Goal: Task Accomplishment & Management: Use online tool/utility

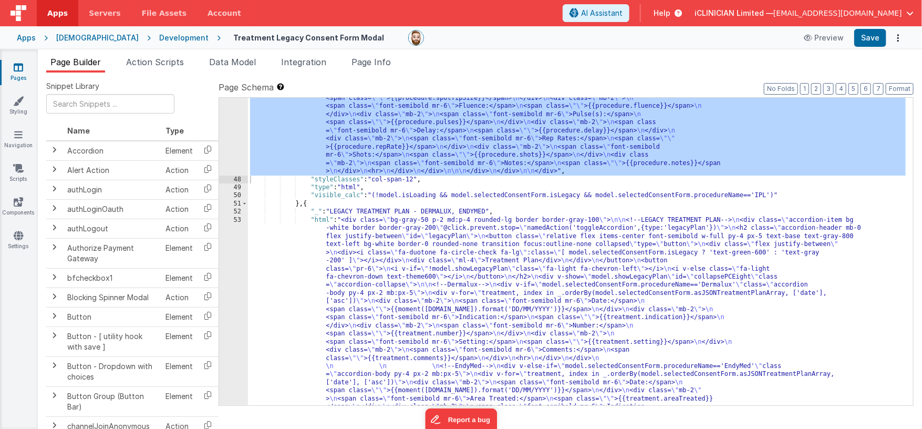
scroll to position [15434, 0]
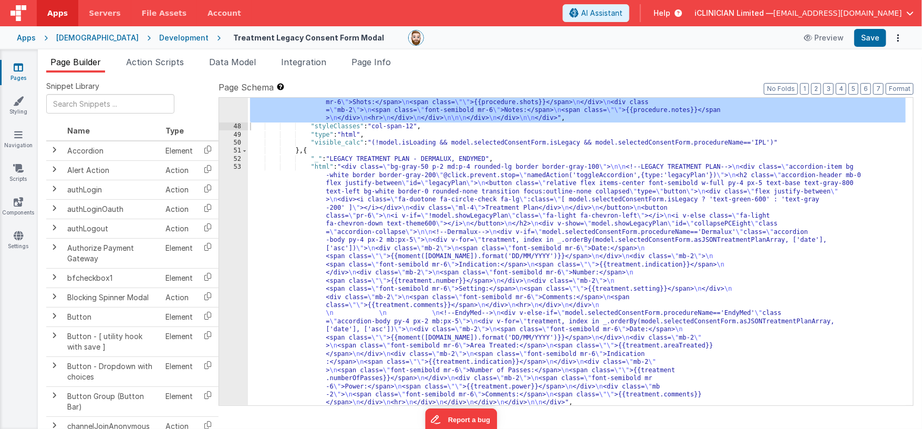
click at [494, 258] on div ""html" : "<div class= \" bg-gray-50 p-2 md:p-4 rounded-lg border border-gray-10…" at bounding box center [577, 65] width 658 height 1217
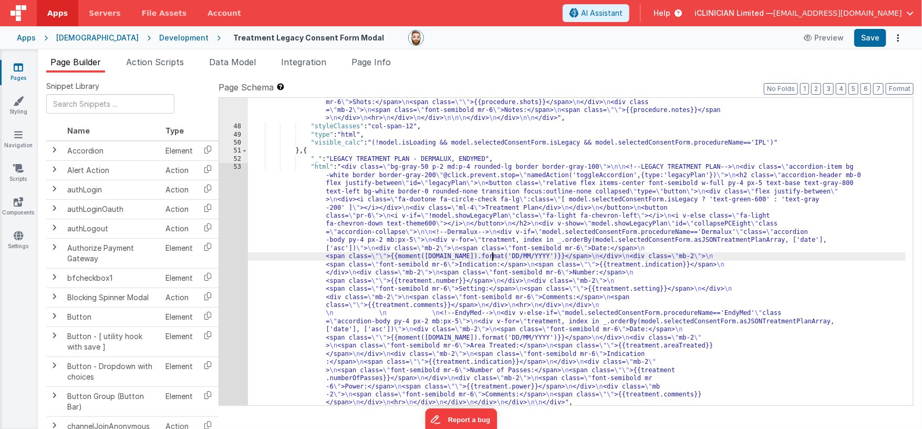
click at [233, 234] on div "53" at bounding box center [233, 285] width 29 height 244
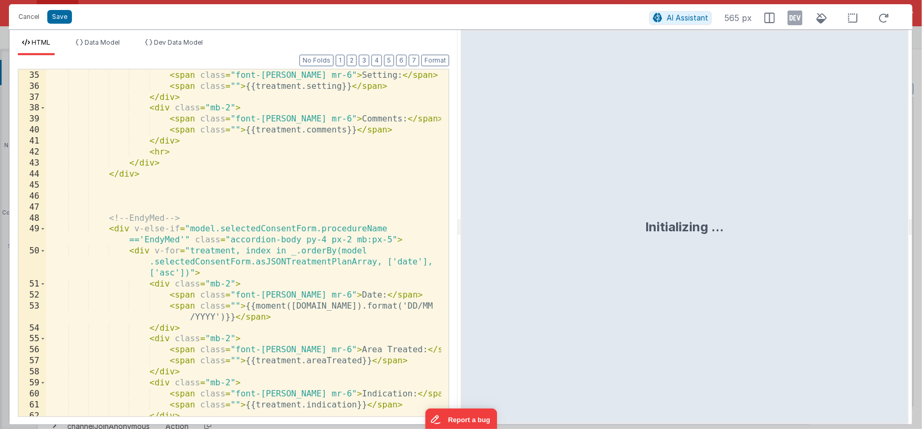
scroll to position [589, 0]
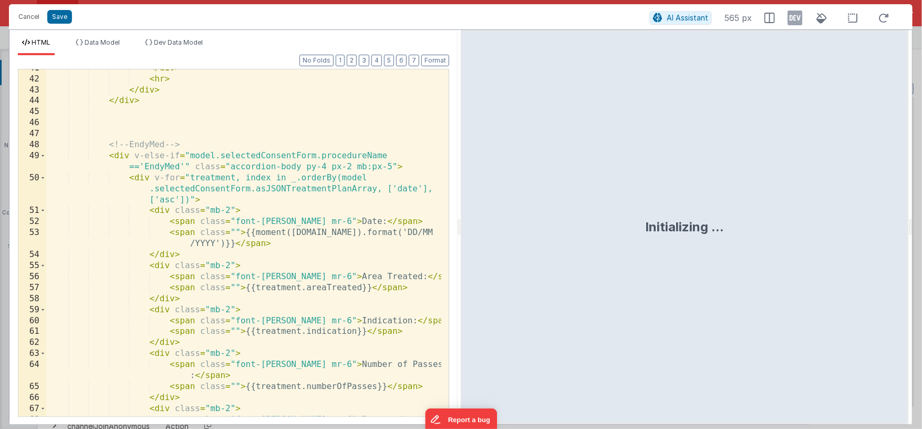
click at [334, 158] on div "</ div > < hr > </ div > </ div > <!-- EndyMed --> < div v-else-if = "model.sel…" at bounding box center [243, 247] width 395 height 369
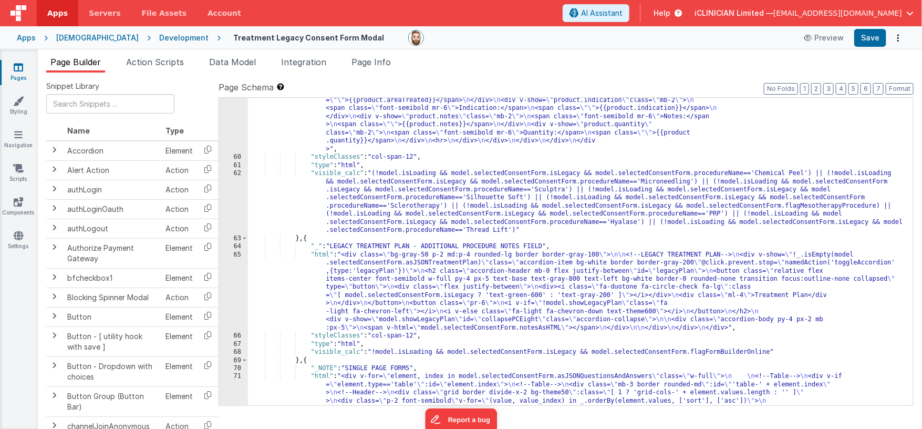
scroll to position [16109, 0]
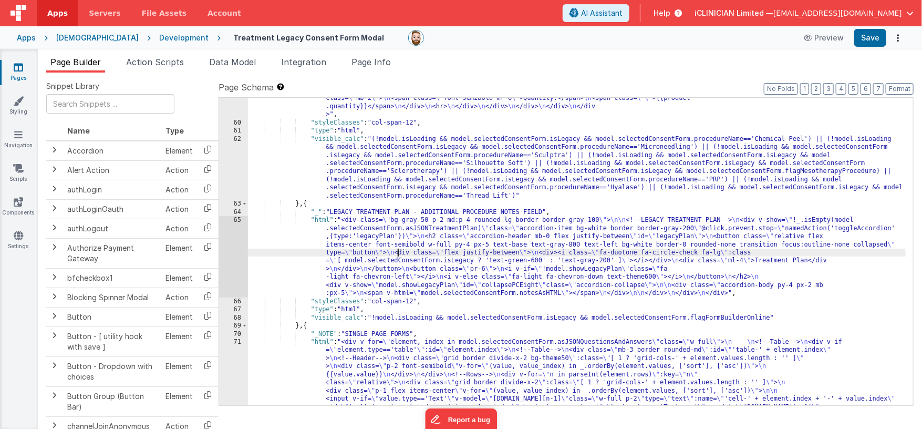
click at [397, 255] on div ""html" : "<div class= \" bg-gray-50 p-2 md:p-4 rounded-lg border border-gray-10…" at bounding box center [577, 312] width 658 height 1477
click at [236, 254] on div "65" at bounding box center [233, 256] width 29 height 81
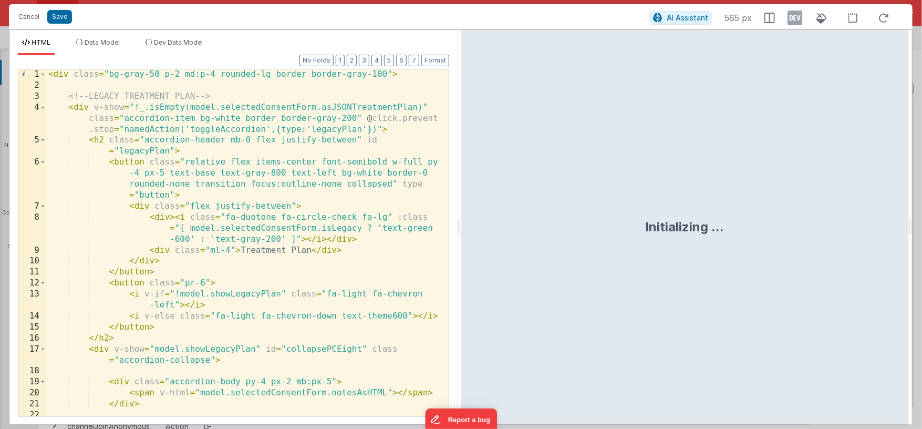
scroll to position [0, 0]
click at [324, 206] on div "< div class = "bg-gray-50 p-2 md:p-4 rounded-lg border border-gray-100" > <!-- …" at bounding box center [243, 253] width 395 height 369
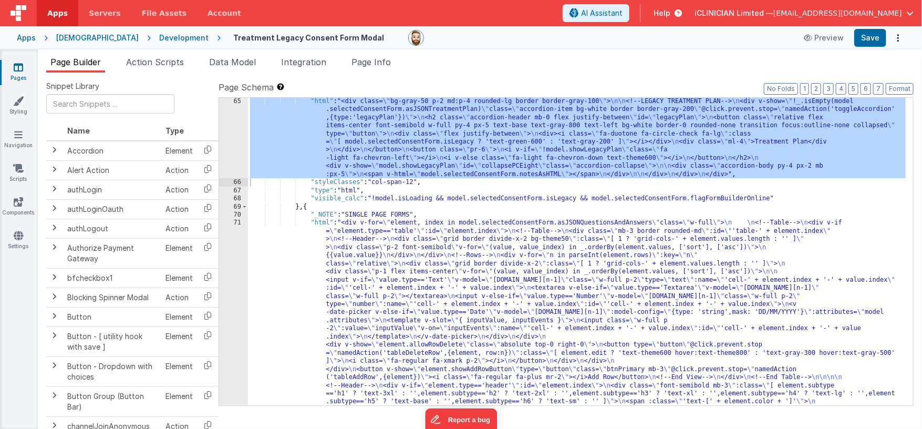
scroll to position [16201, 0]
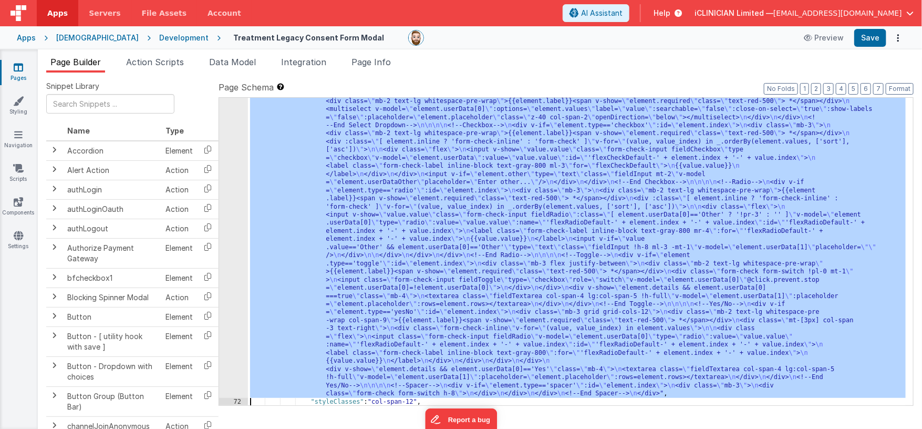
click at [232, 305] on div "71 72 73 74 75 76 77 78 79 80 81 82 83 84 85 86 87 88 89 90 91 92 93 94 95 96 9…" at bounding box center [233, 243] width 29 height 941
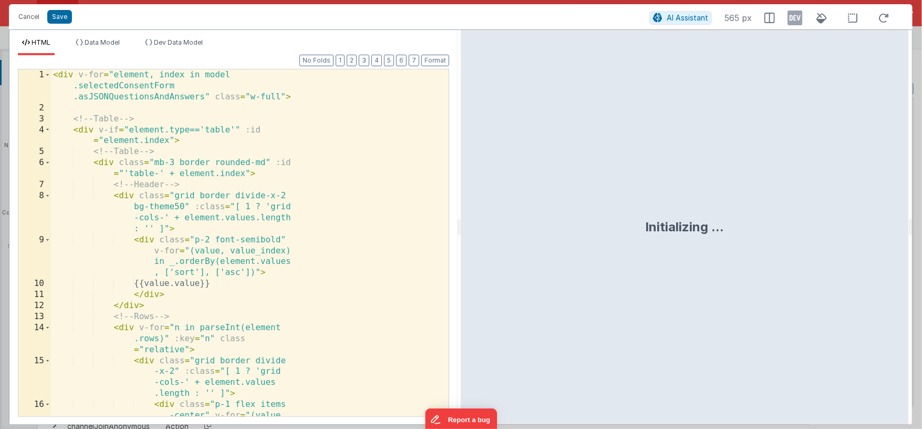
scroll to position [16543, 0]
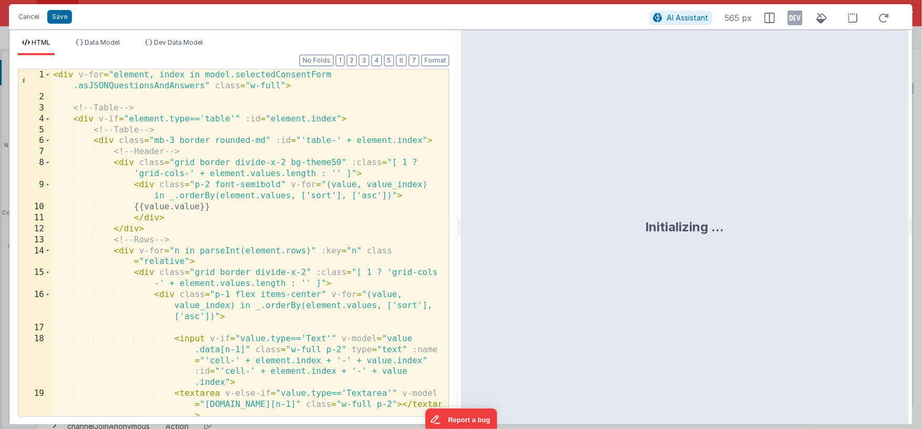
click at [361, 277] on div "< div v-for = "element, index in model.selectedConsentForm .asJSONQuestionsAndA…" at bounding box center [246, 280] width 390 height 423
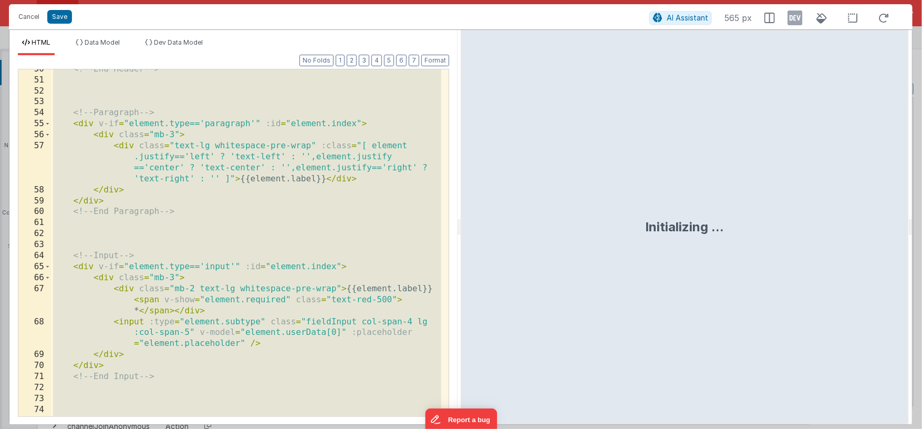
scroll to position [0, 0]
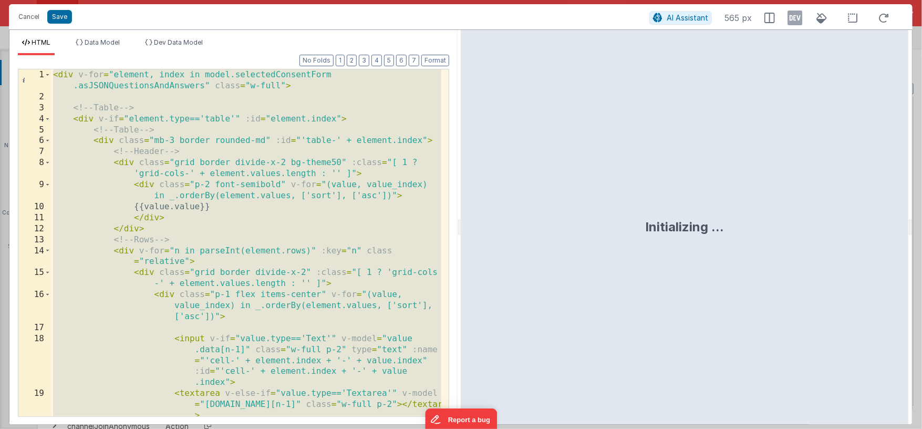
click at [361, 283] on div "< div v-for = "element, index in model.selectedConsentForm .asJSONQuestionsAndA…" at bounding box center [246, 280] width 390 height 423
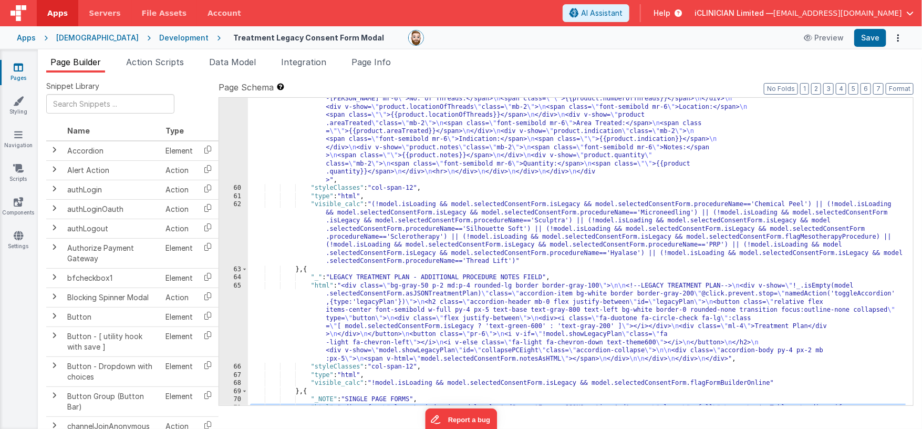
scroll to position [16086, 0]
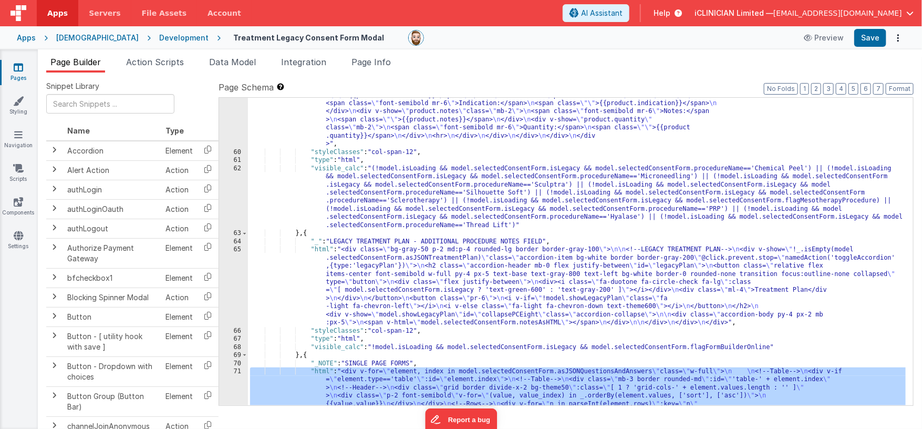
click at [233, 273] on div "65" at bounding box center [233, 285] width 29 height 81
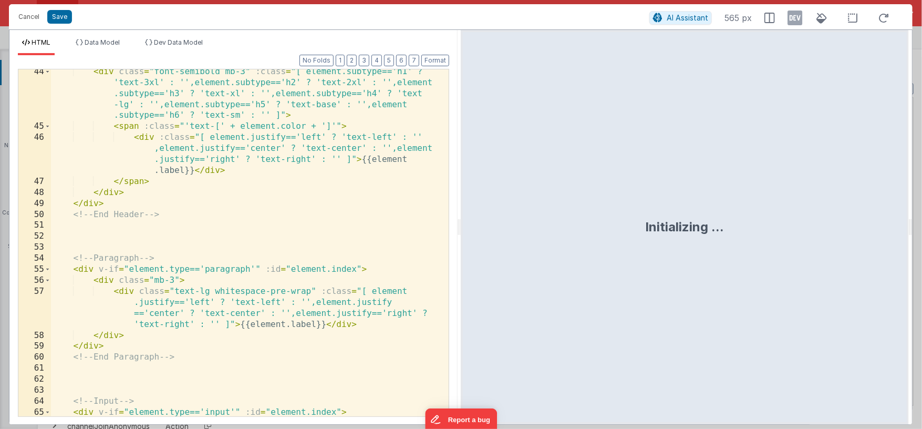
scroll to position [875, 0]
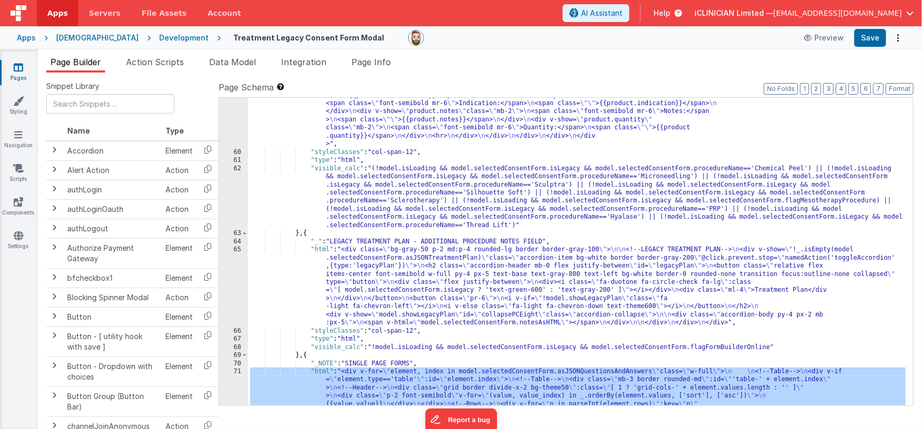
click at [485, 266] on div ""html" : "<div class= \" bg-gray-50 p-2 md:p-4 rounded-lg border border-gray-10…" at bounding box center [577, 342] width 658 height 1477
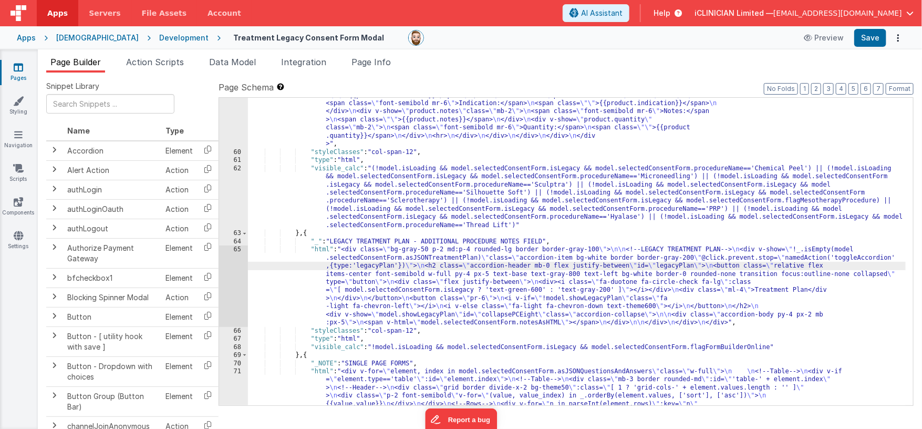
click at [233, 279] on div "65" at bounding box center [233, 285] width 29 height 81
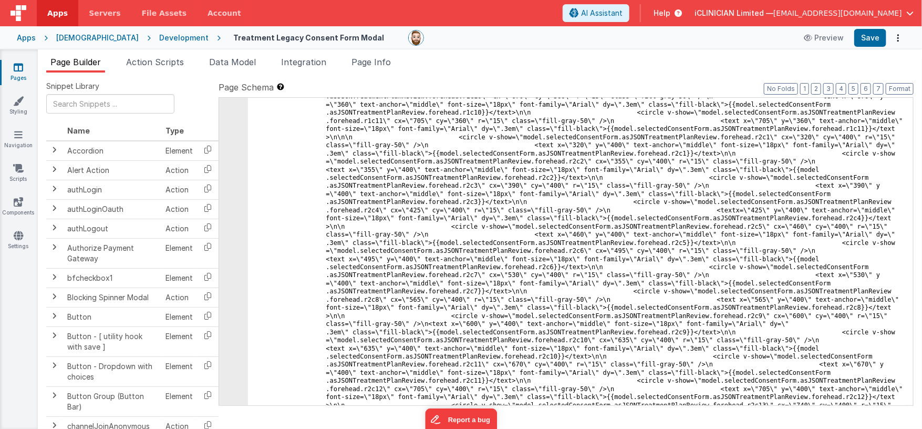
scroll to position [7264, 0]
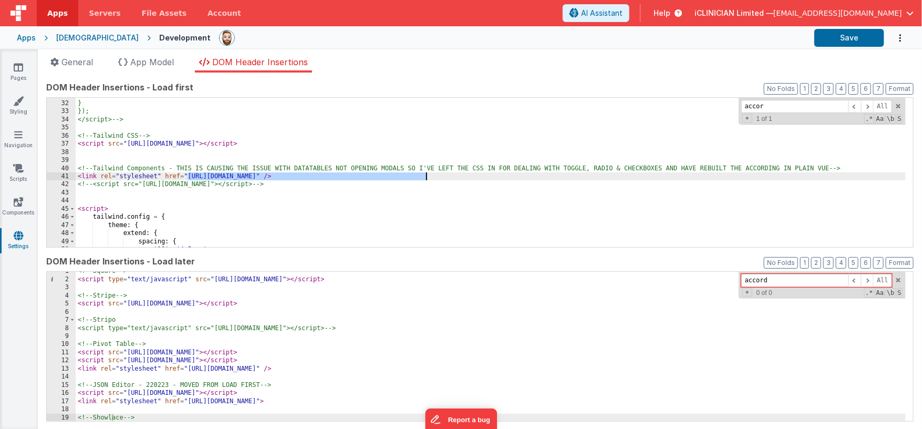
scroll to position [4, 0]
